Goal: Find specific page/section: Find specific page/section

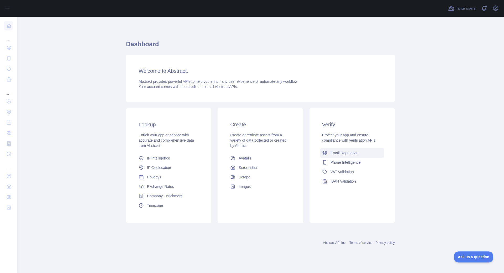
click at [346, 152] on span "Email Reputation" at bounding box center [344, 152] width 28 height 5
